Goal: Information Seeking & Learning: Understand process/instructions

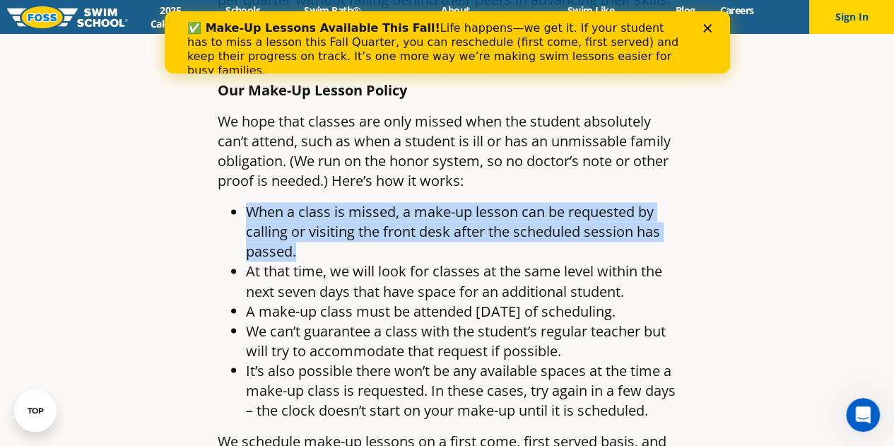
drag, startPoint x: 248, startPoint y: 210, endPoint x: 353, endPoint y: 250, distance: 111.9
click at [353, 250] on li "When a class is missed, a make-up lesson can be requested by calling or visitin…" at bounding box center [461, 231] width 431 height 59
click at [742, 239] on article "Make-Up Lessons: Balancing Consistency and Flexibility By [PERSON_NAME] Swim Sc…" at bounding box center [447, 181] width 834 height 2319
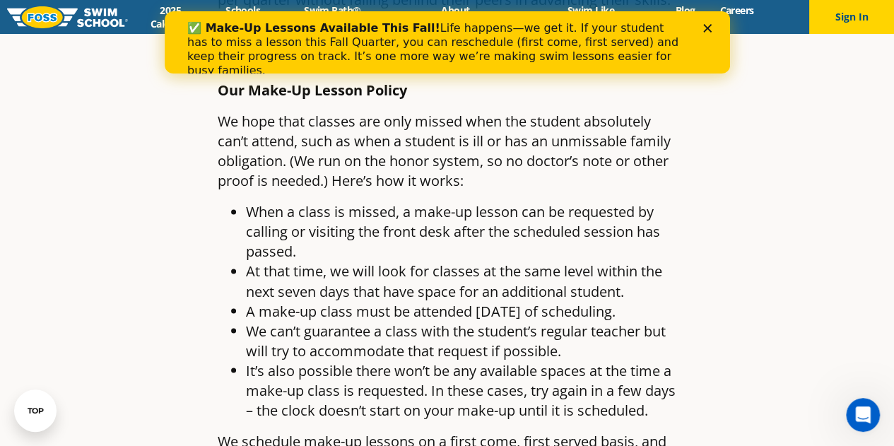
scroll to position [1132, 0]
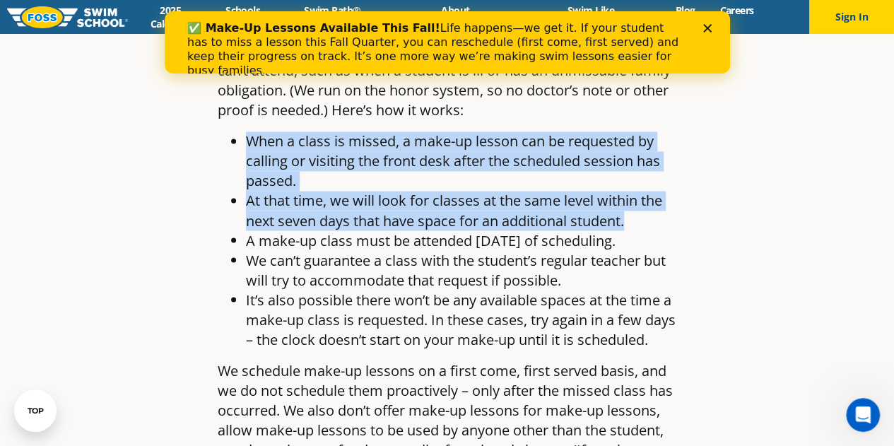
drag, startPoint x: 243, startPoint y: 138, endPoint x: 652, endPoint y: 228, distance: 418.5
click at [652, 228] on ul "When a class is missed, a make-up lesson can be requested by calling or visitin…" at bounding box center [447, 240] width 459 height 218
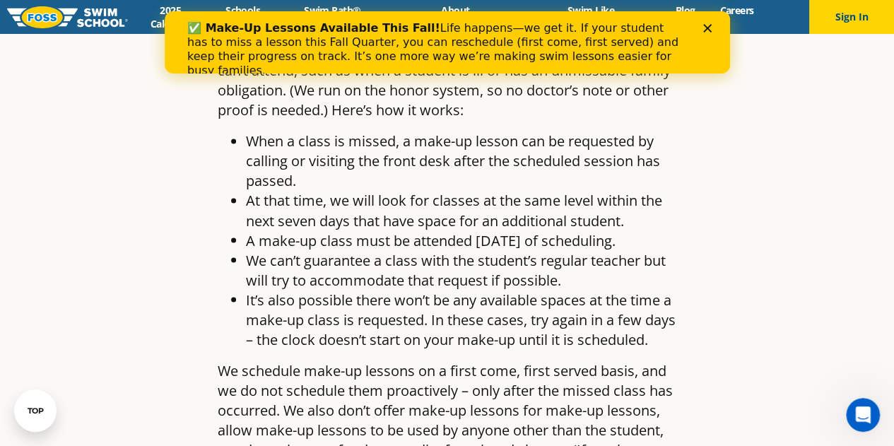
click at [645, 250] on li "A make-up class must be attended [DATE] of scheduling." at bounding box center [461, 240] width 431 height 20
drag, startPoint x: 247, startPoint y: 200, endPoint x: 370, endPoint y: 251, distance: 132.5
click at [370, 251] on ul "When a class is missed, a make-up lesson can be requested by calling or visitin…" at bounding box center [447, 240] width 459 height 218
click at [375, 250] on li "A make-up class must be attended [DATE] of scheduling." at bounding box center [461, 240] width 431 height 20
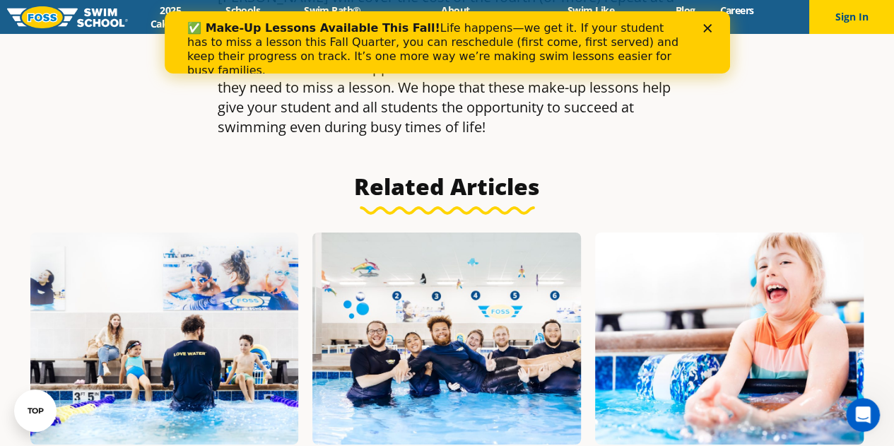
scroll to position [2252, 0]
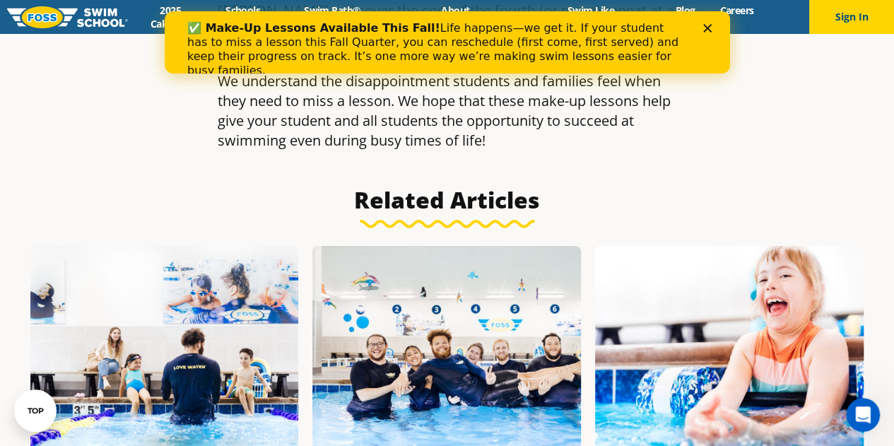
click at [707, 27] on polygon "Close" at bounding box center [707, 28] width 8 height 8
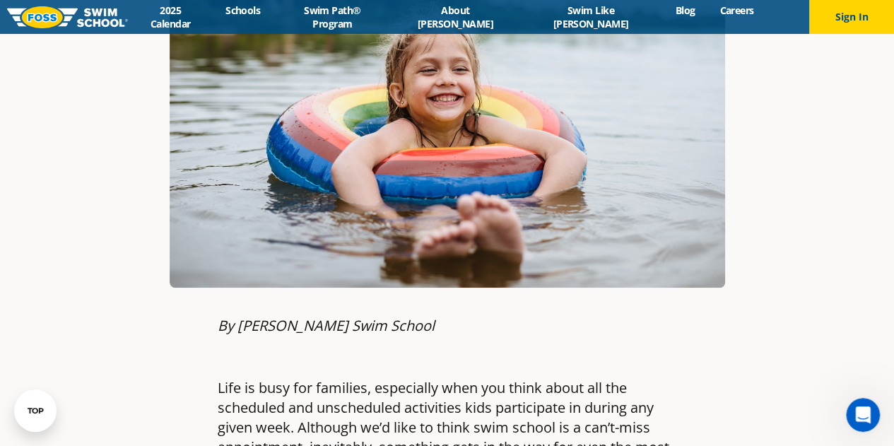
scroll to position [0, 0]
